Goal: Transaction & Acquisition: Subscribe to service/newsletter

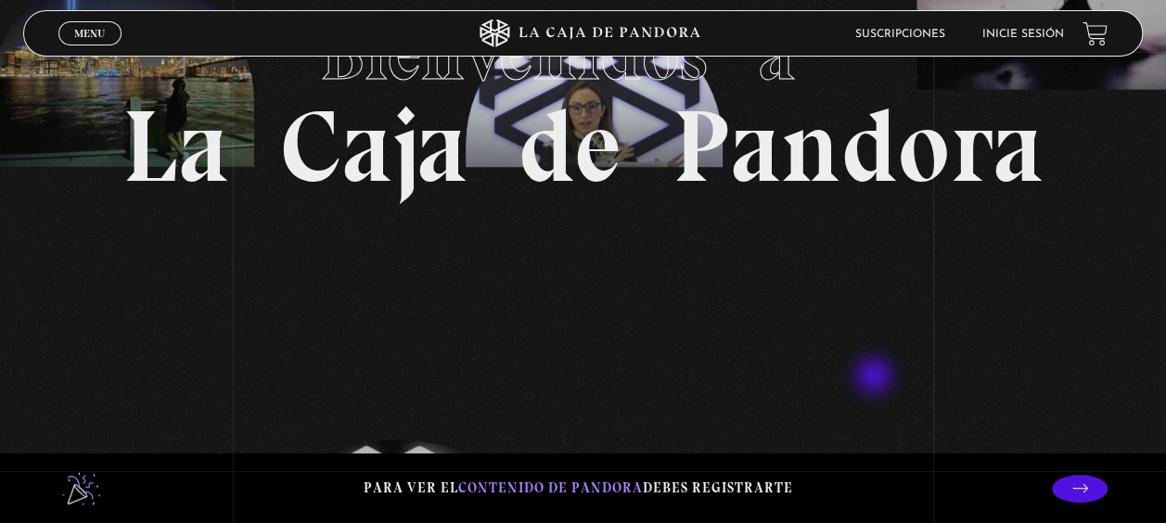
scroll to position [93, 0]
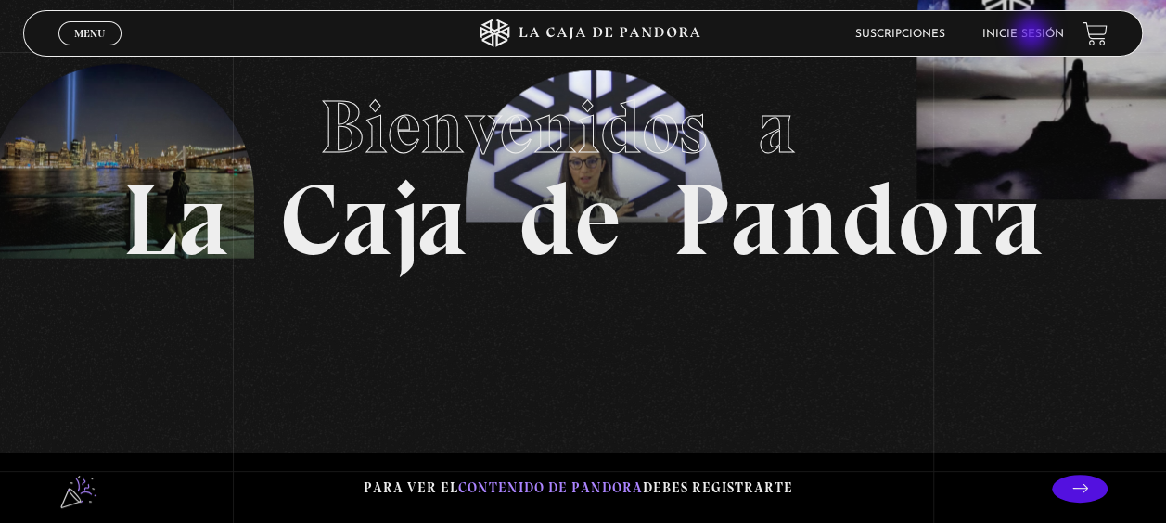
click at [1033, 35] on link "Inicie sesión" at bounding box center [1023, 34] width 82 height 11
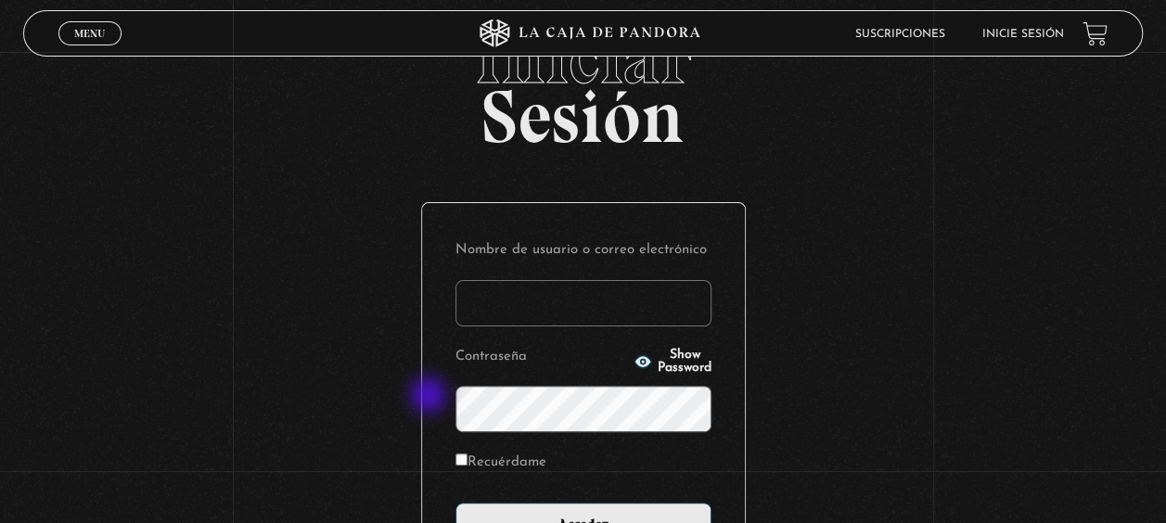
scroll to position [93, 0]
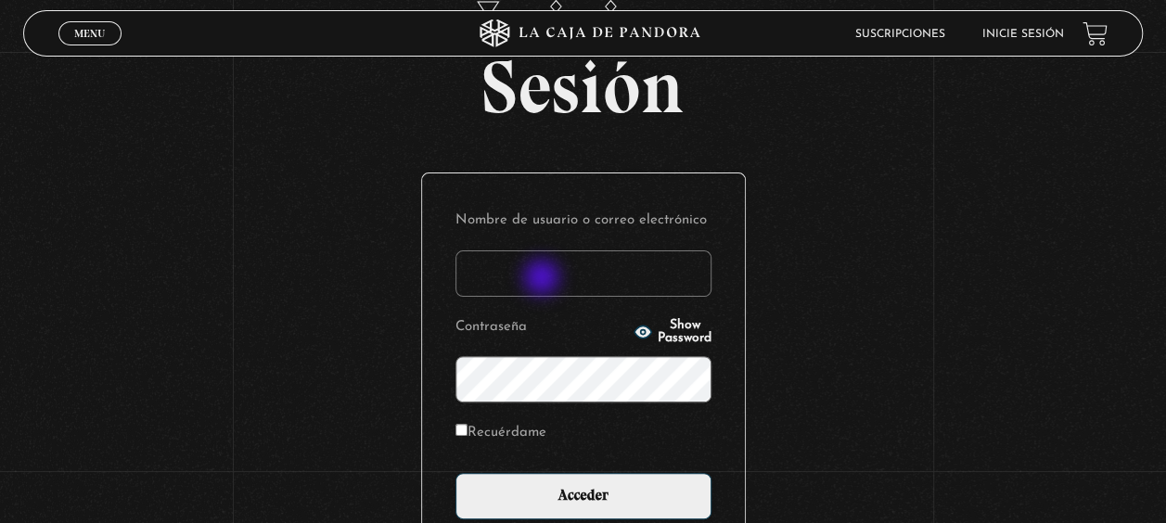
click at [544, 279] on input "Nombre de usuario o correo electrónico" at bounding box center [583, 273] width 256 height 46
type input "jackydal07@"
click at [466, 425] on input "Recuérdame" at bounding box center [461, 430] width 12 height 12
checkbox input "true"
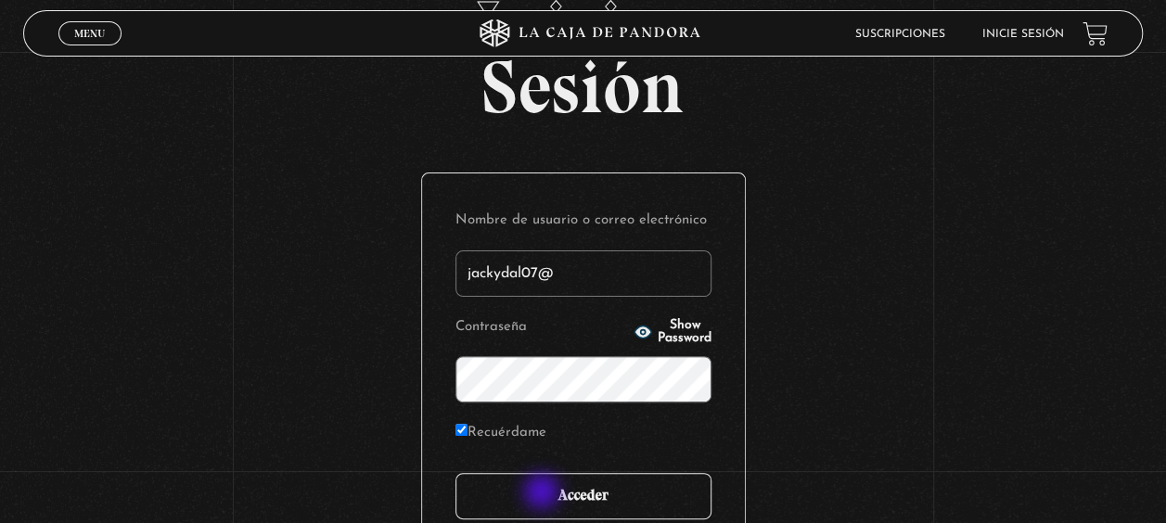
click at [544, 493] on input "Acceder" at bounding box center [583, 496] width 256 height 46
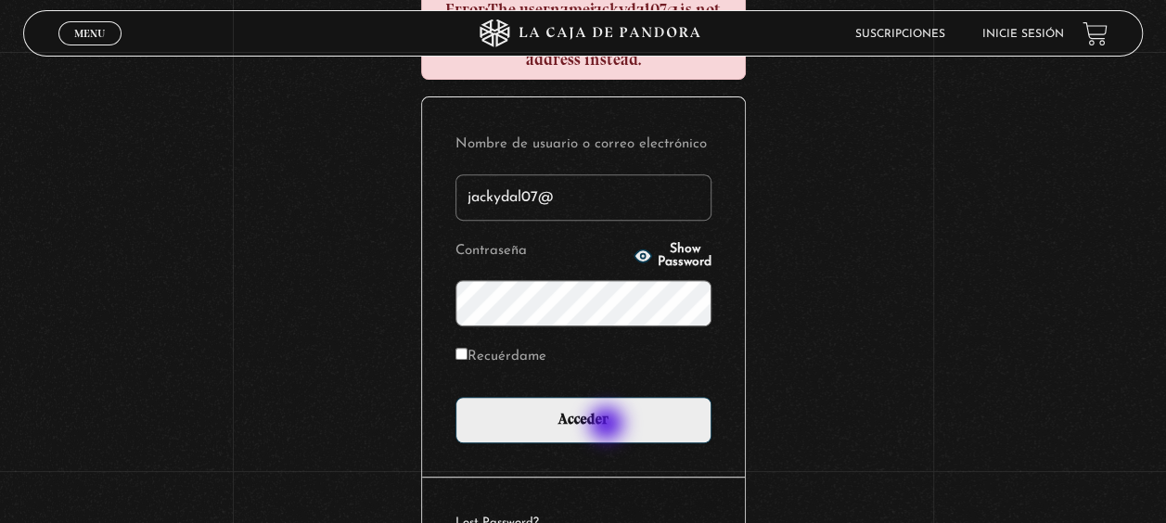
scroll to position [278, 0]
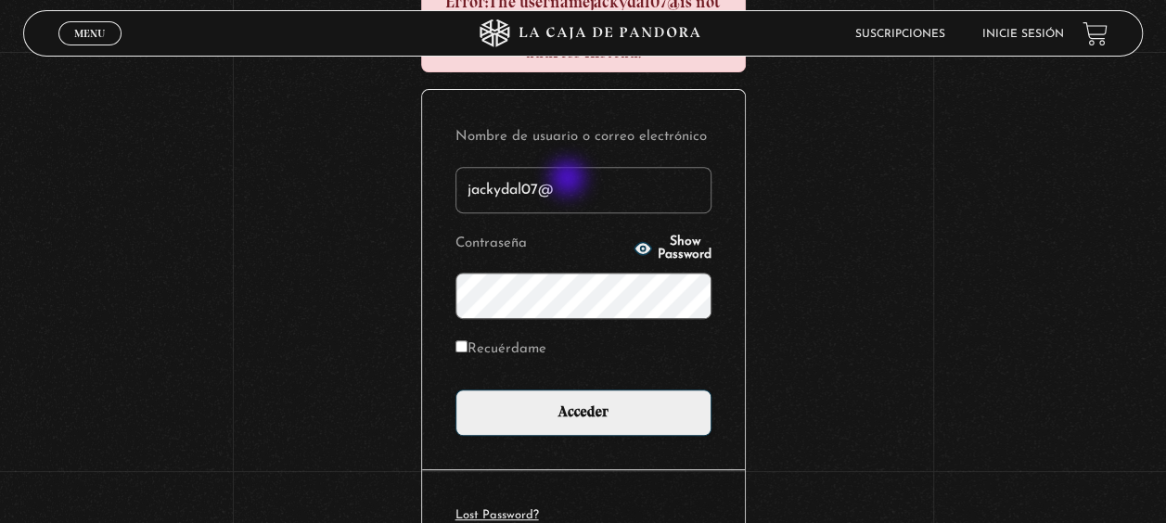
click at [570, 180] on input "jackydal07@" at bounding box center [583, 190] width 256 height 46
type input "jackydal07"
click at [468, 342] on input "Recuérdame" at bounding box center [461, 346] width 12 height 12
checkbox input "true"
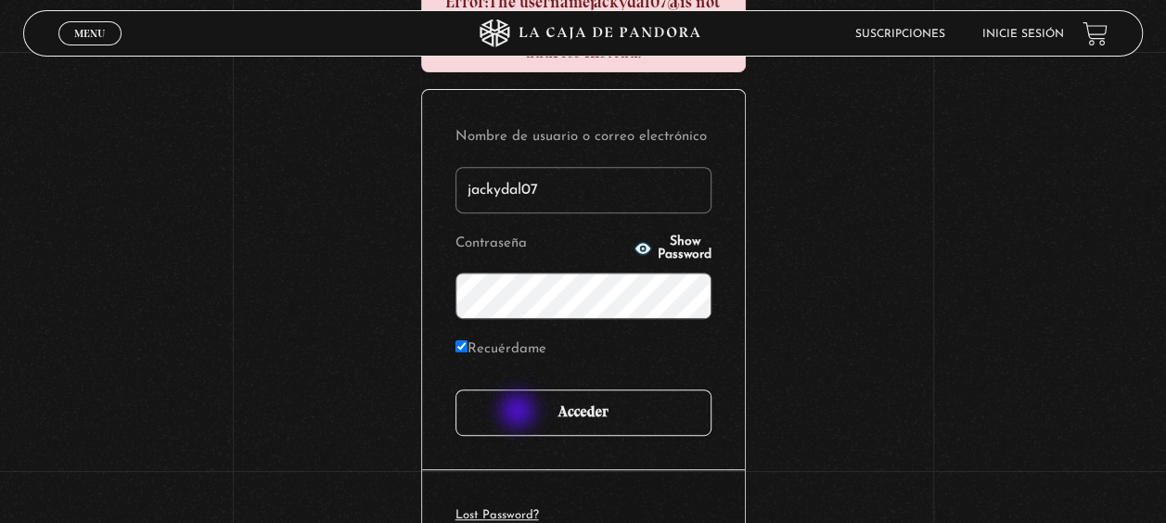
click at [519, 413] on input "Acceder" at bounding box center [583, 413] width 256 height 46
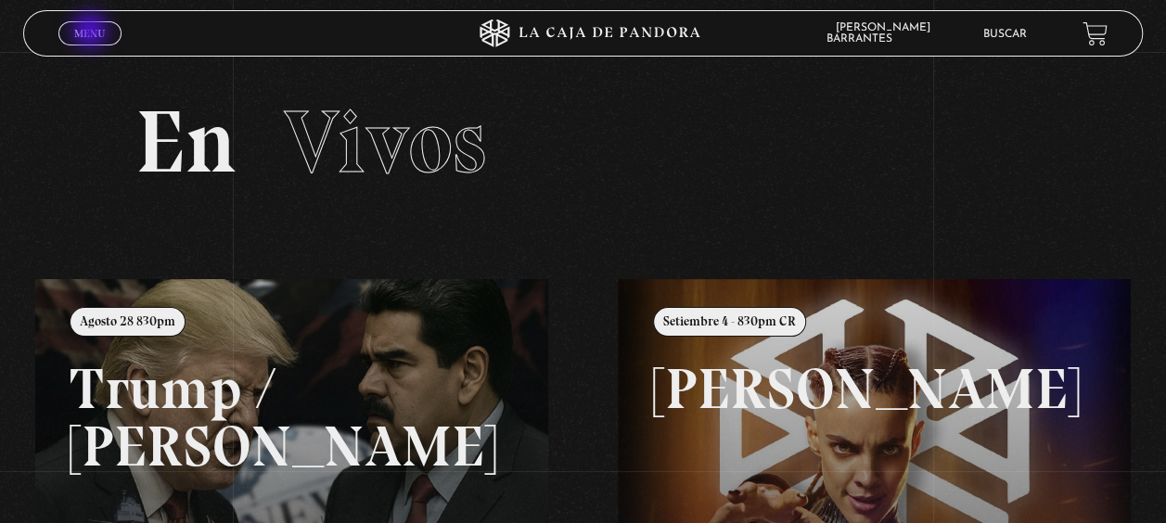
click at [90, 32] on span "Menu" at bounding box center [89, 33] width 31 height 11
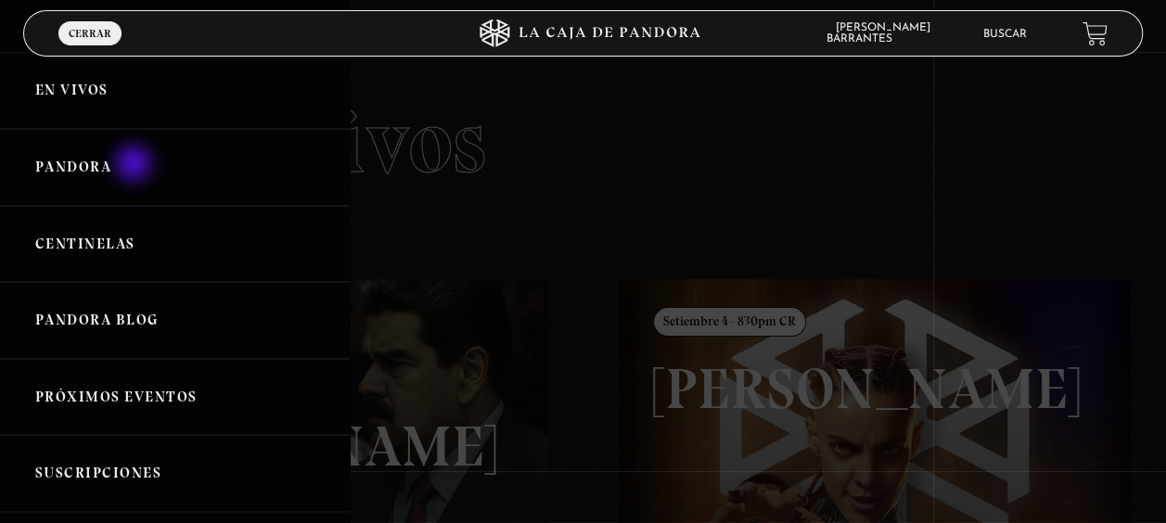
click at [135, 165] on link "Pandora" at bounding box center [175, 167] width 350 height 77
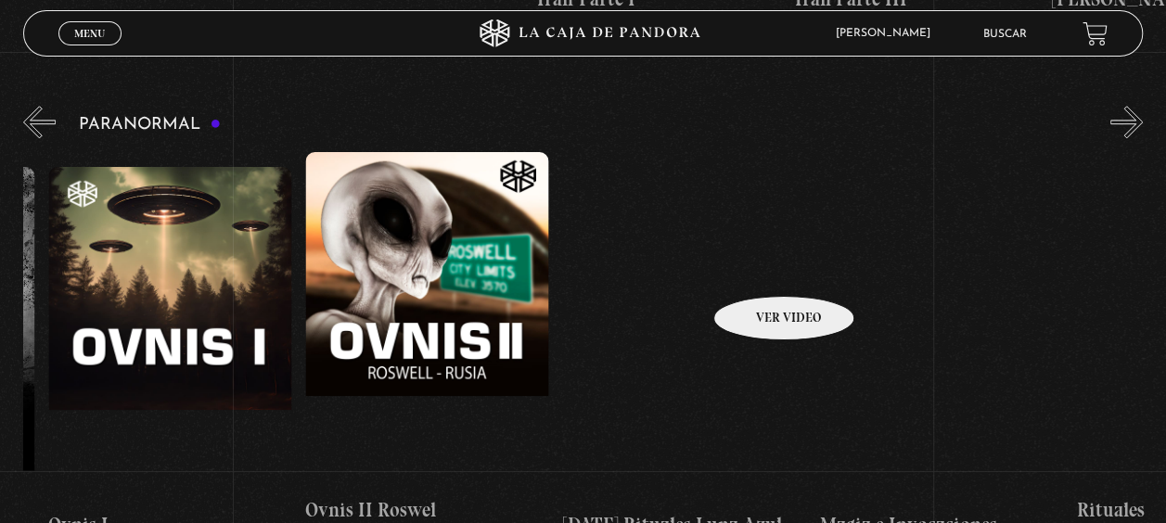
scroll to position [0, 1671]
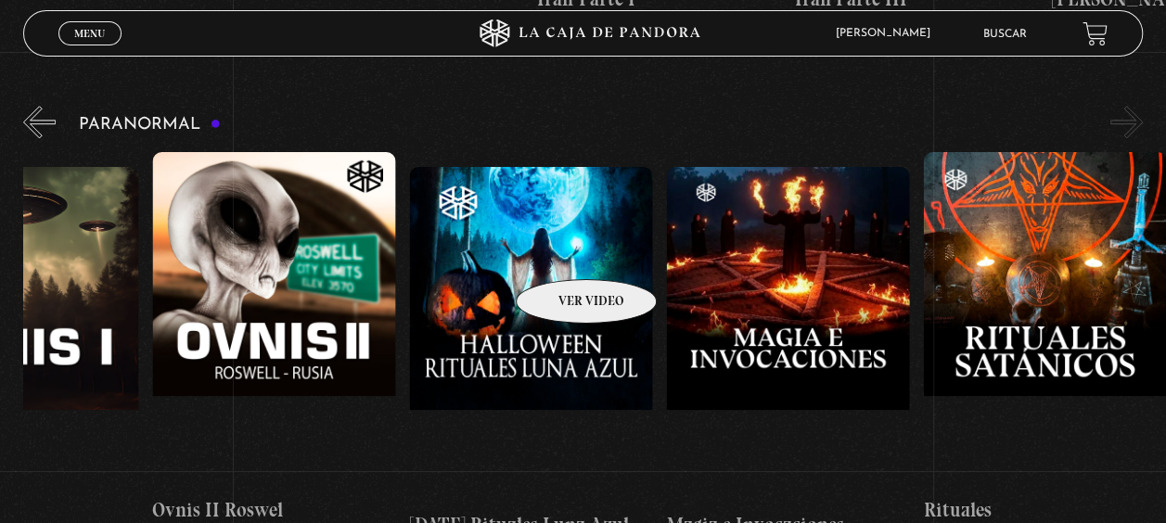
drag, startPoint x: 1056, startPoint y: 266, endPoint x: 562, endPoint y: 251, distance: 493.7
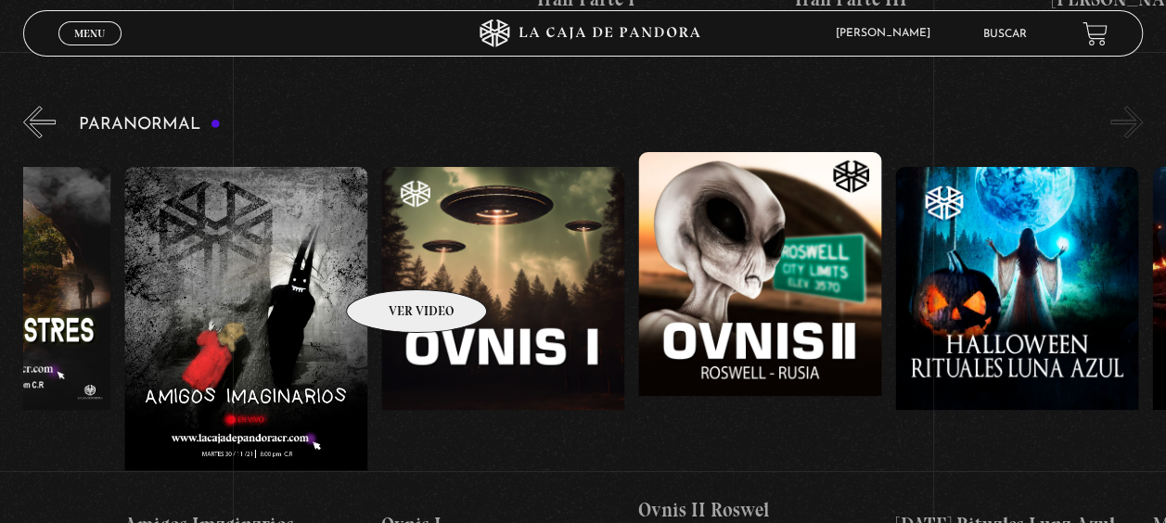
scroll to position [0, 0]
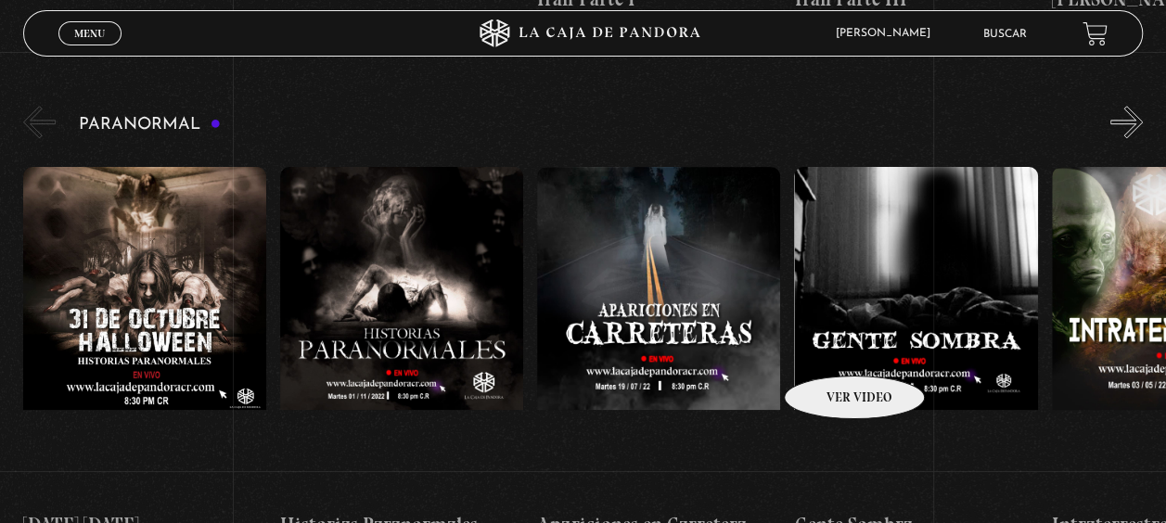
drag, startPoint x: 392, startPoint y: 262, endPoint x: 830, endPoint y: 348, distance: 446.2
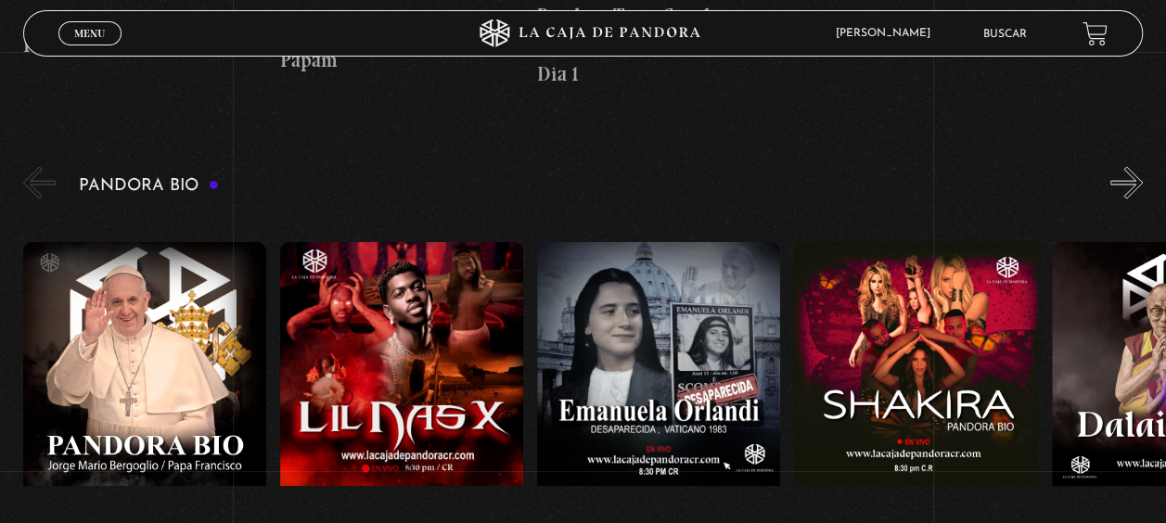
drag, startPoint x: 1124, startPoint y: 334, endPoint x: 1183, endPoint y: 396, distance: 85.3
click at [590, 242] on figure at bounding box center [658, 409] width 243 height 334
click at [693, 351] on figure at bounding box center [658, 409] width 243 height 334
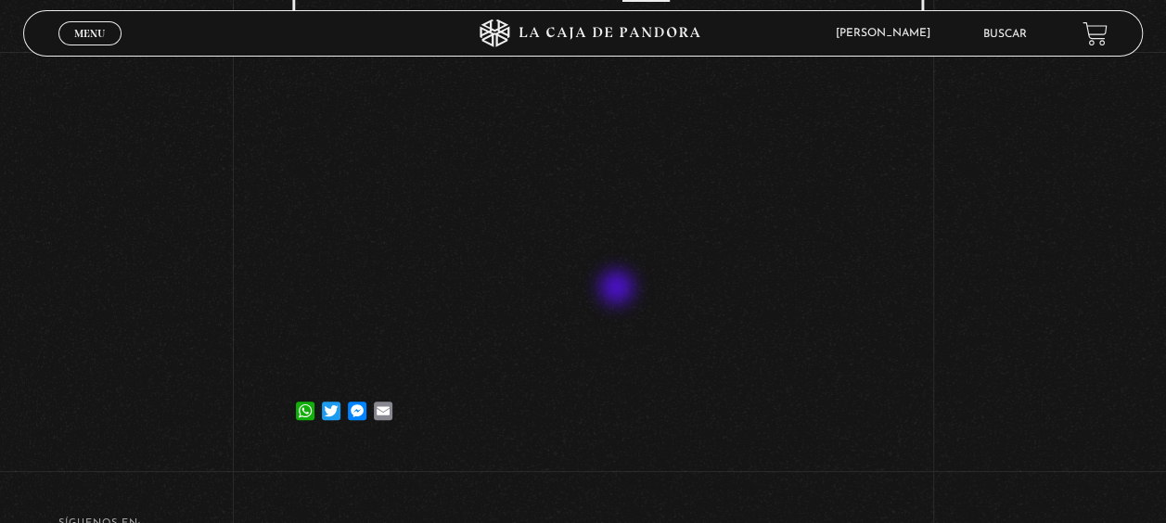
scroll to position [186, 0]
